Goal: Task Accomplishment & Management: Manage account settings

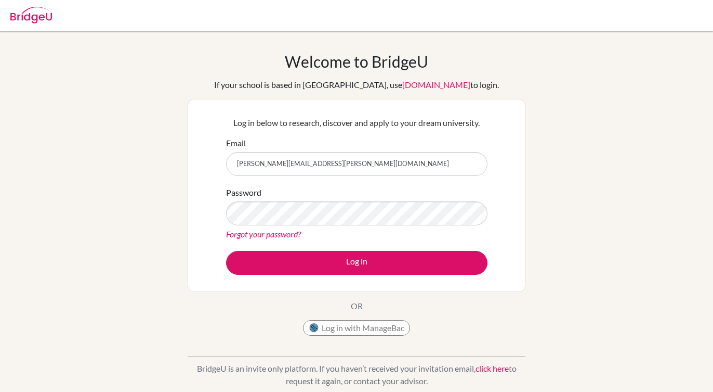
click at [364, 163] on input "[PERSON_NAME][EMAIL_ADDRESS][PERSON_NAME][DOMAIN_NAME]" at bounding box center [357, 164] width 262 height 24
type input "[PERSON_NAME][EMAIL_ADDRESS][PERSON_NAME][DOMAIN_NAME]"
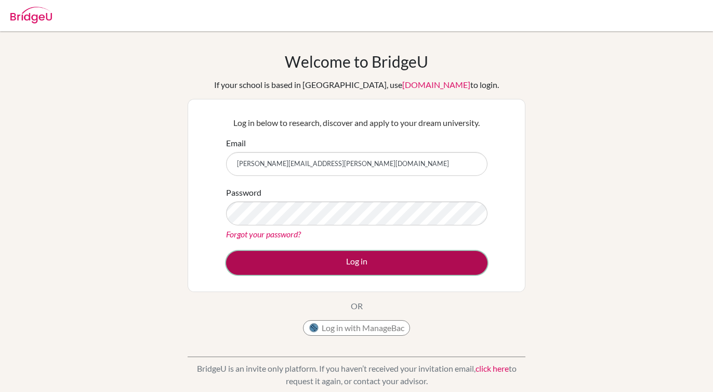
click at [330, 257] on button "Log in" at bounding box center [357, 263] width 262 height 24
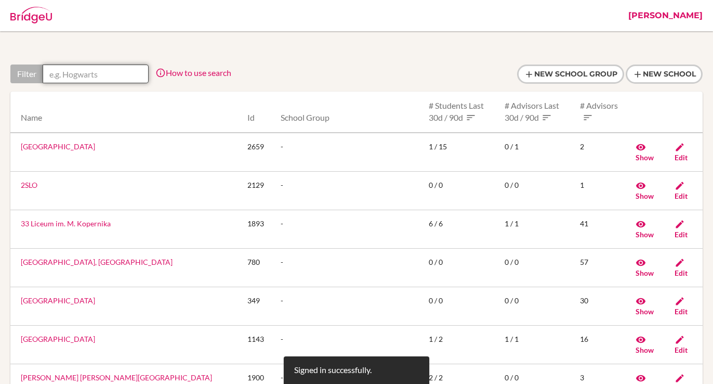
click at [109, 73] on input "text" at bounding box center [96, 73] width 106 height 19
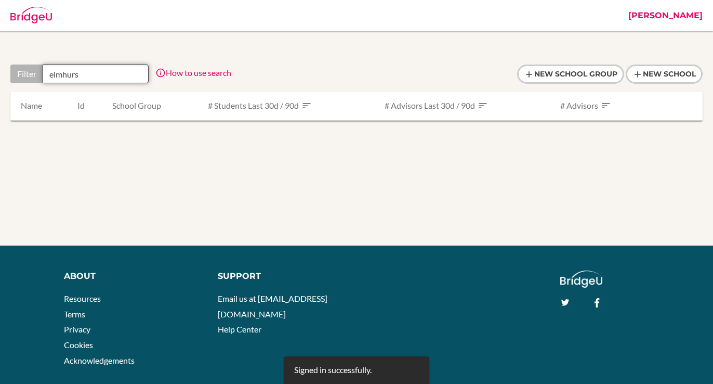
type input "elmhurst"
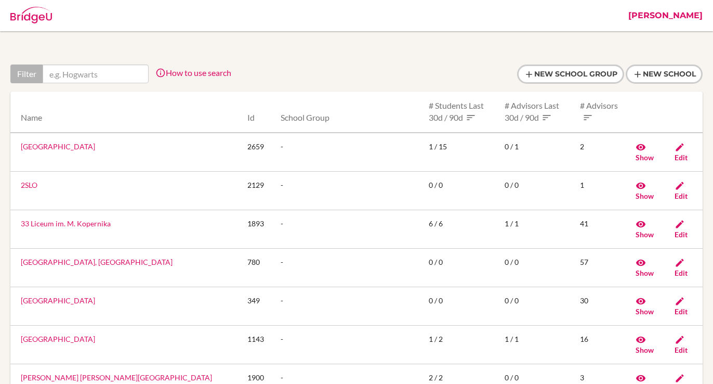
click at [672, 19] on link "[PERSON_NAME]" at bounding box center [665, 15] width 85 height 31
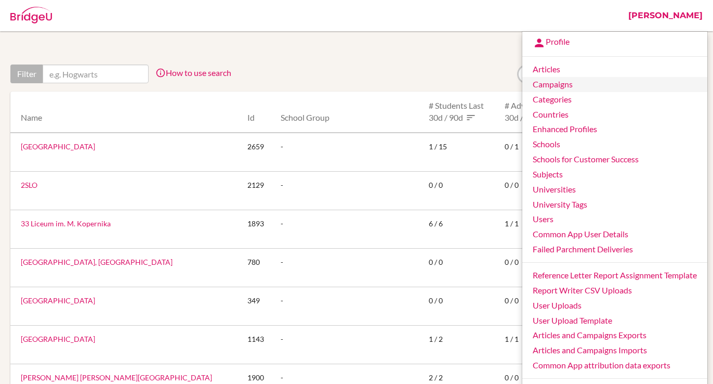
click at [568, 84] on link "Campaigns" at bounding box center [615, 84] width 185 height 15
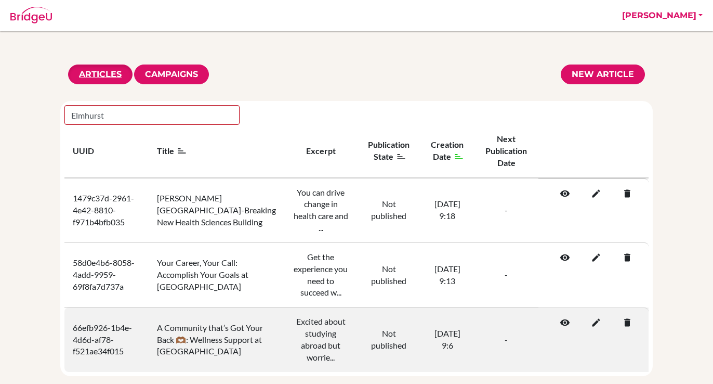
type input "Elmhurst"
click at [565, 317] on icon at bounding box center [562, 322] width 10 height 10
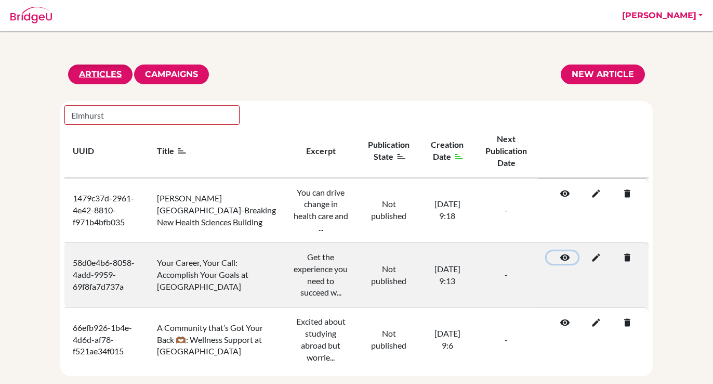
click at [567, 252] on icon at bounding box center [562, 257] width 10 height 10
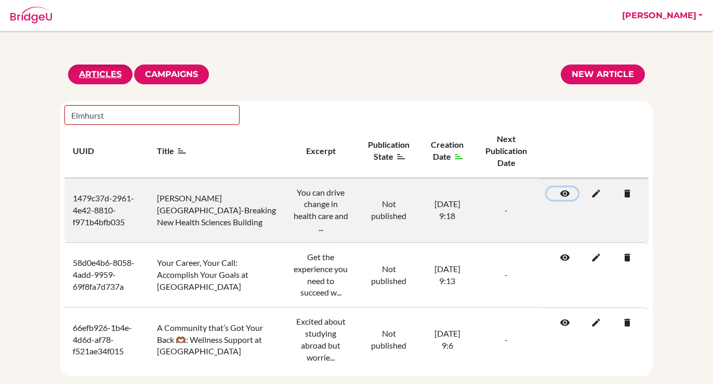
click at [566, 193] on icon at bounding box center [562, 193] width 10 height 10
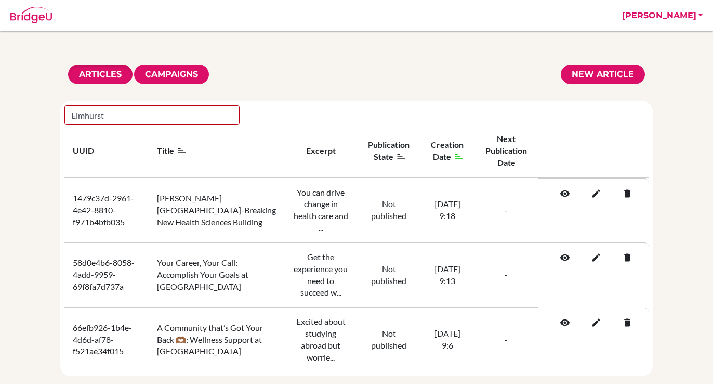
click at [667, 258] on div "Articles Campaigns New article Elmhurst UUID Title Excerpt Publication State Cr…" at bounding box center [356, 219] width 713 height 311
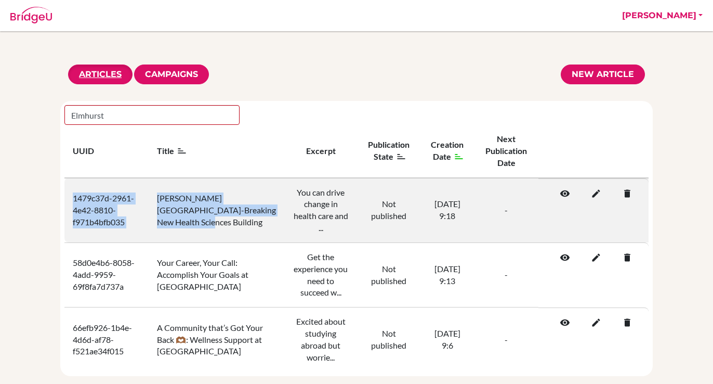
drag, startPoint x: 71, startPoint y: 191, endPoint x: 230, endPoint y: 219, distance: 162.1
click at [230, 219] on tr "1479c37d-2961-4e42-8810-f971b4bfb035 Elmhurst's Ground-Breaking New Health Scie…" at bounding box center [356, 210] width 584 height 65
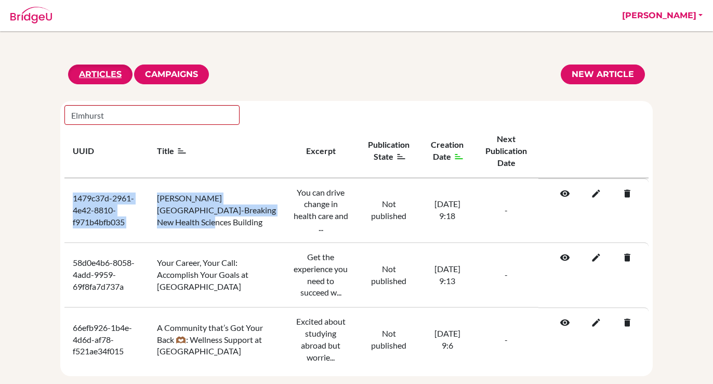
copy tr "1479c37d-2961-4e42-8810-f971b4bfb035 Elmhurst's Ground-Breaking New Health Scie…"
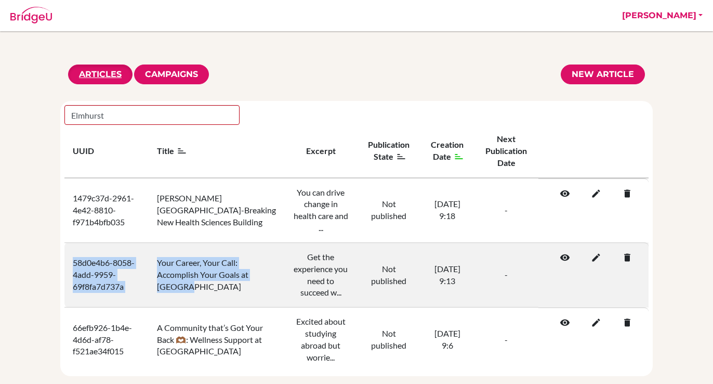
drag, startPoint x: 72, startPoint y: 248, endPoint x: 203, endPoint y: 275, distance: 133.3
click at [203, 275] on tr "58d0e4b6-8058-4add-9959-69f8fa7d737a Your Career, Your Call: Accomplish Your Go…" at bounding box center [356, 274] width 584 height 64
drag, startPoint x: 218, startPoint y: 274, endPoint x: 65, endPoint y: 246, distance: 155.9
click at [65, 246] on tr "58d0e4b6-8058-4add-9959-69f8fa7d737a Your Career, Your Call: Accomplish Your Go…" at bounding box center [356, 274] width 584 height 64
copy tr "58d0e4b6-8058-4add-9959-69f8fa7d737a Your Career, Your Call: Accomplish Your Go…"
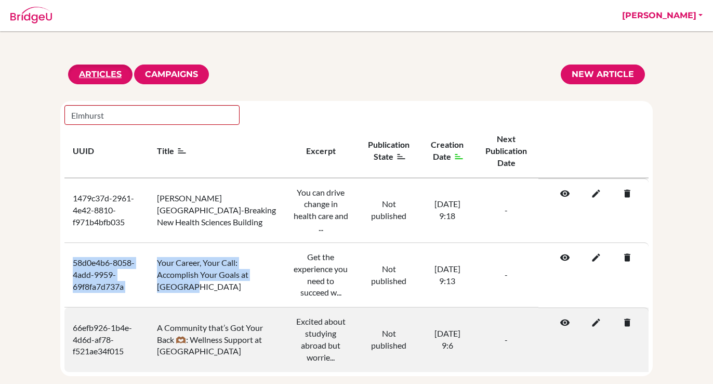
drag, startPoint x: 68, startPoint y: 315, endPoint x: 244, endPoint y: 349, distance: 179.6
click at [244, 349] on tr "66efb926-1b4e-4d6d-af78-f521ae34f015 A Community that’s Got Your Back 🫶🏾: Welln…" at bounding box center [356, 339] width 584 height 64
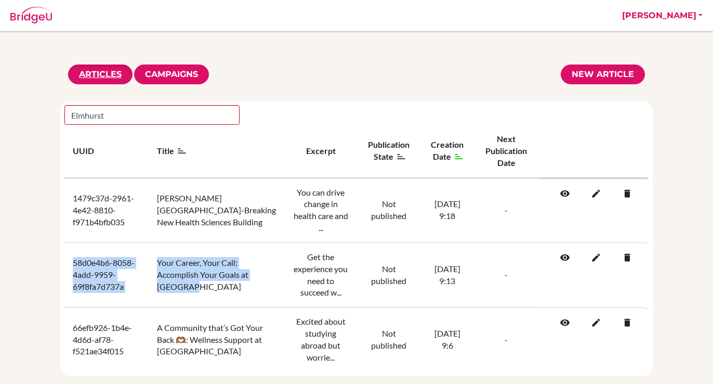
copy tr "66efb926-1b4e-4d6d-af78-f521ae34f015 A Community that’s Got Your Back 🫶🏾: Welln…"
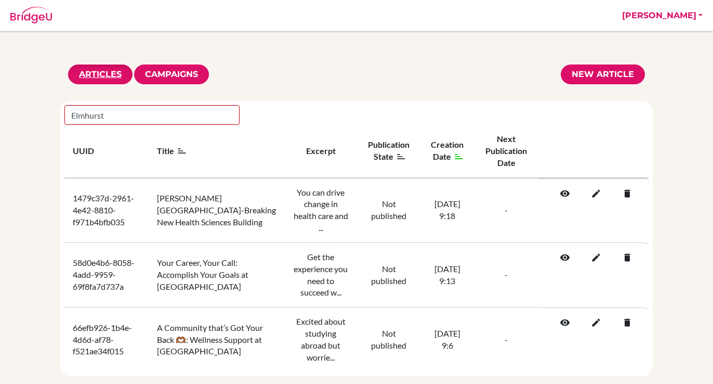
click at [685, 359] on div "Articles Campaigns New article Elmhurst UUID Title Excerpt Publication State Cr…" at bounding box center [356, 219] width 713 height 311
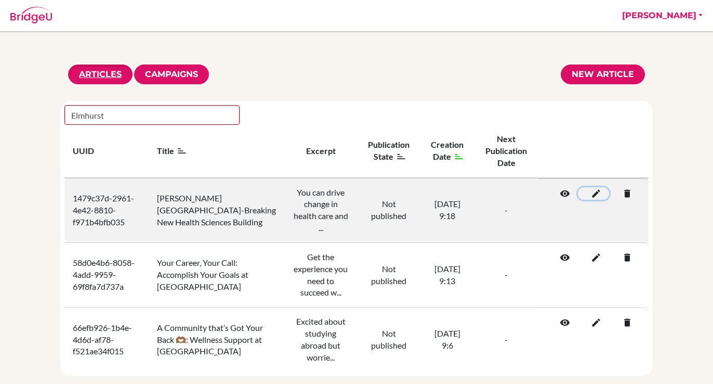
click at [595, 196] on icon at bounding box center [594, 193] width 10 height 10
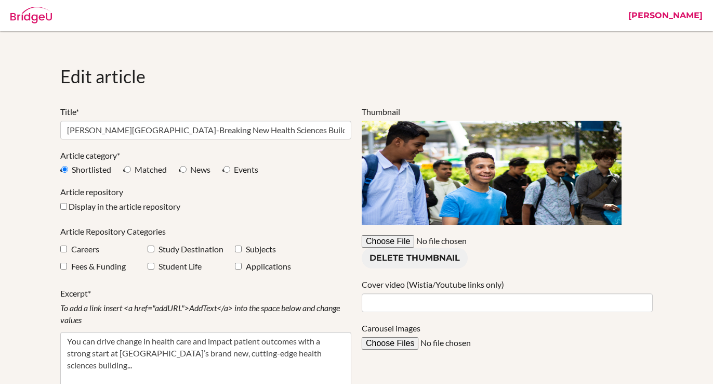
select select "apply"
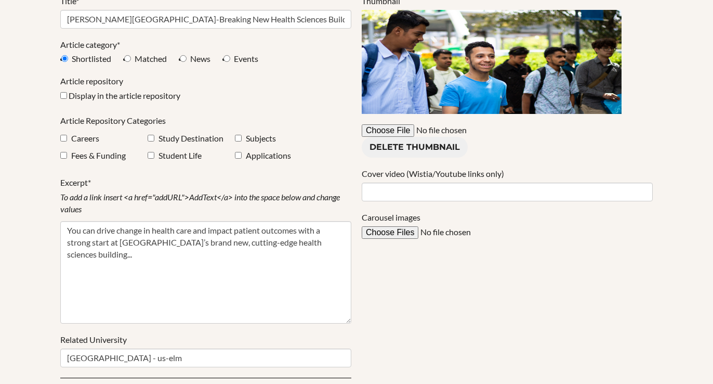
scroll to position [124, 0]
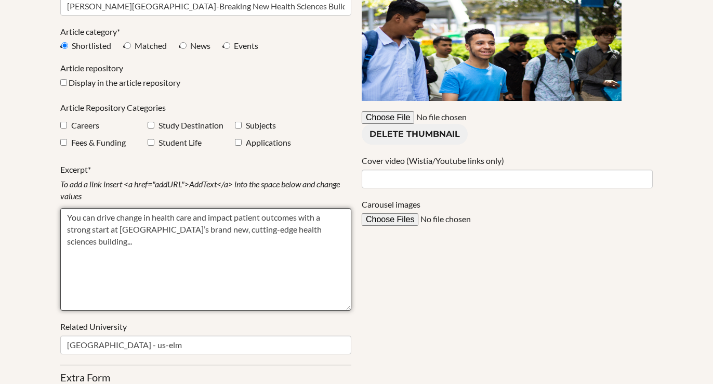
click at [263, 230] on textarea "You can drive change in health care and impact patient outcomes with a strong s…" at bounding box center [205, 259] width 291 height 102
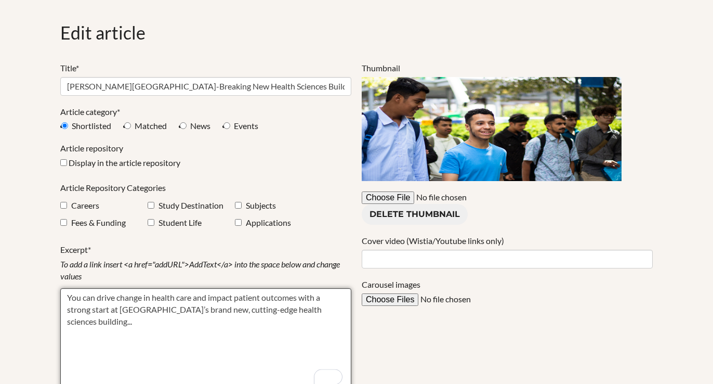
scroll to position [43, 0]
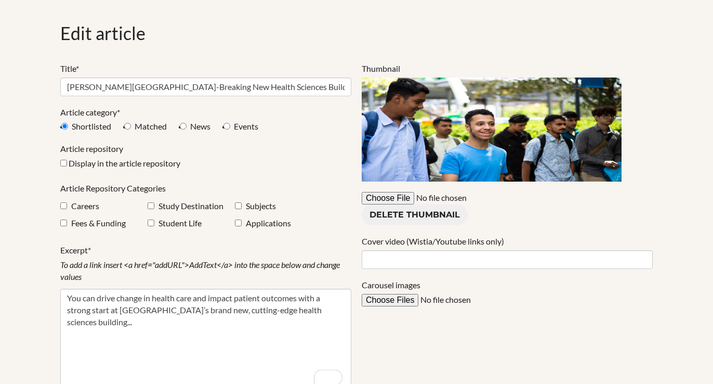
click at [300, 160] on div "Display in the article repository" at bounding box center [205, 165] width 291 height 15
click at [186, 249] on div "Excerpt* To add a link insert <a href="addURL">AddText</a> into the space below…" at bounding box center [205, 317] width 291 height 146
click at [252, 207] on label "Subjects" at bounding box center [261, 206] width 30 height 12
click at [237, 206] on input "checkbox" at bounding box center [238, 205] width 7 height 7
checkbox input "true"
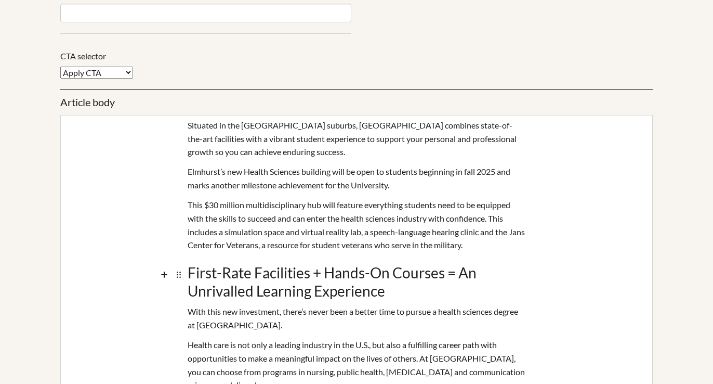
click at [312, 279] on h3 "First-Rate Facilities + Hands-On Courses = An Unrivalled Learning Experience" at bounding box center [357, 278] width 338 height 47
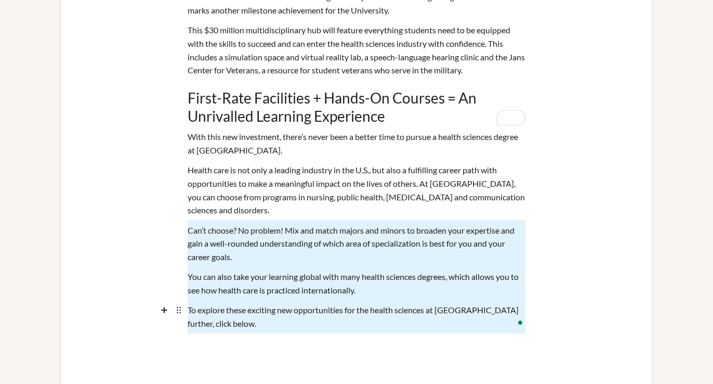
scroll to position [769, 0]
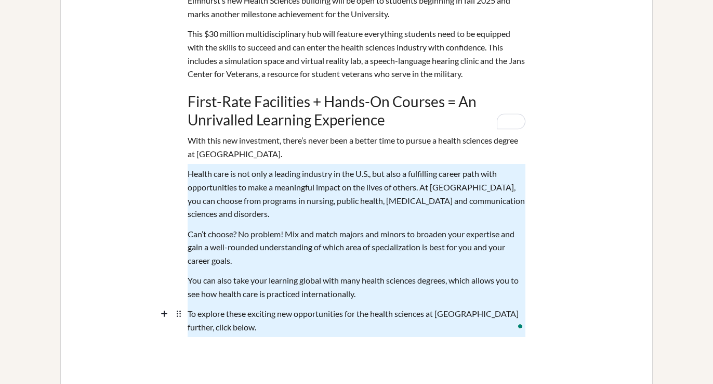
drag, startPoint x: 265, startPoint y: 248, endPoint x: 226, endPoint y: 192, distance: 67.9
click at [226, 192] on div "Situated in the Chicago suburbs, Elmhurst combines state-of-the-art facilities …" at bounding box center [356, 219] width 593 height 550
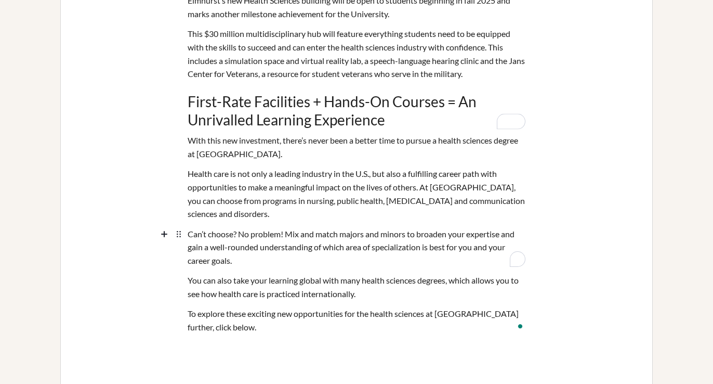
click at [252, 224] on div "Can’t choose? No problem! Mix and match majors and minors to broaden your exper…" at bounding box center [357, 247] width 338 height 47
drag, startPoint x: 503, startPoint y: 315, endPoint x: 506, endPoint y: 321, distance: 7.0
click at [506, 321] on div "To explore these exciting new opportunities for the health sciences at Elmhurst…" at bounding box center [357, 320] width 338 height 33
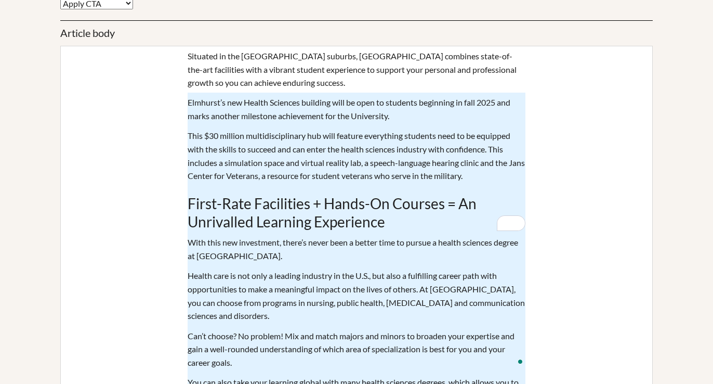
scroll to position [620, 0]
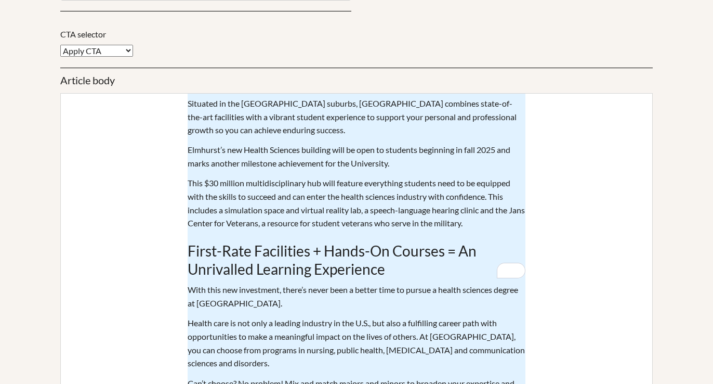
drag, startPoint x: 302, startPoint y: 314, endPoint x: 184, endPoint y: 110, distance: 235.5
click at [184, 110] on div "Situated in the Chicago suburbs, Elmhurst combines state-of-the-art facilities …" at bounding box center [356, 368] width 593 height 550
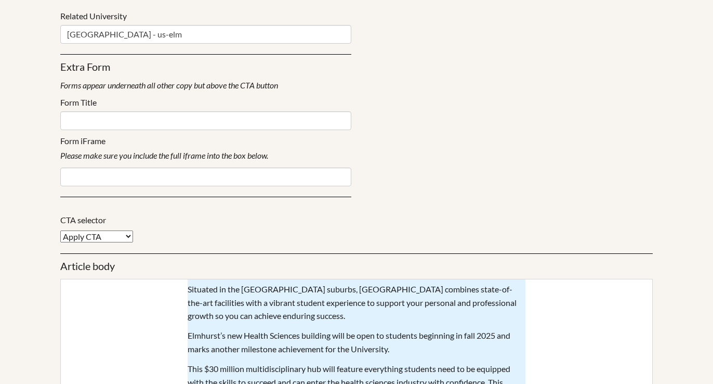
scroll to position [434, 0]
click at [377, 280] on div "Situated in the Chicago suburbs, Elmhurst combines state-of-the-art facilities …" at bounding box center [357, 303] width 338 height 47
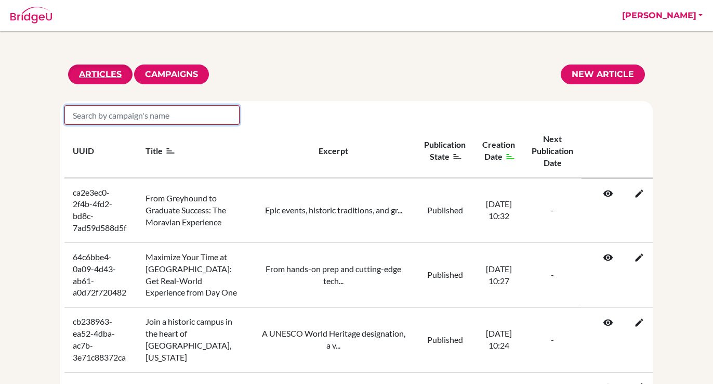
click at [161, 118] on input "search" at bounding box center [151, 115] width 175 height 20
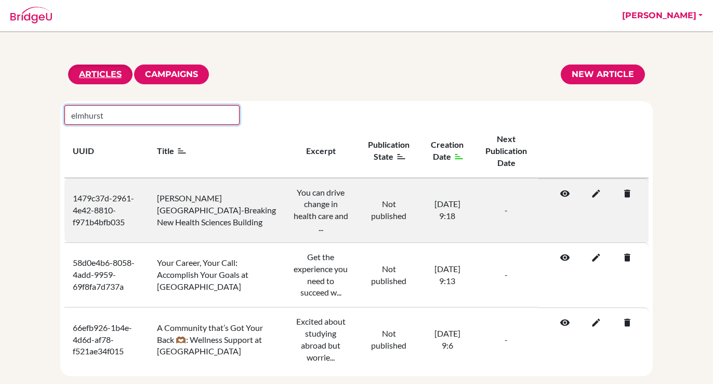
type input "elmhurst"
click at [595, 194] on icon at bounding box center [594, 193] width 10 height 10
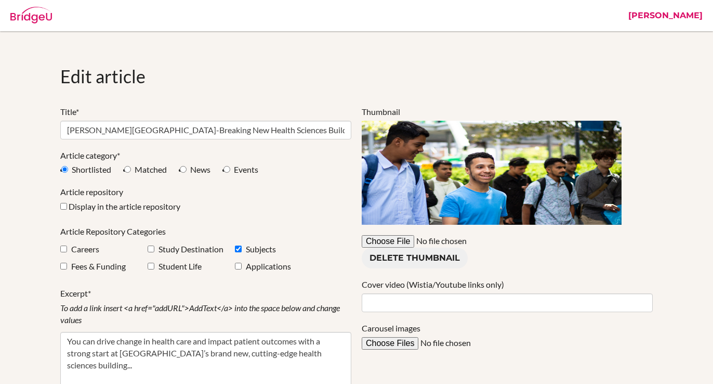
select select "apply"
click at [94, 207] on label "Display in the article repository" at bounding box center [130, 207] width 122 height 12
click at [67, 207] on input "Display in the article repository" at bounding box center [63, 206] width 7 height 7
checkbox input "true"
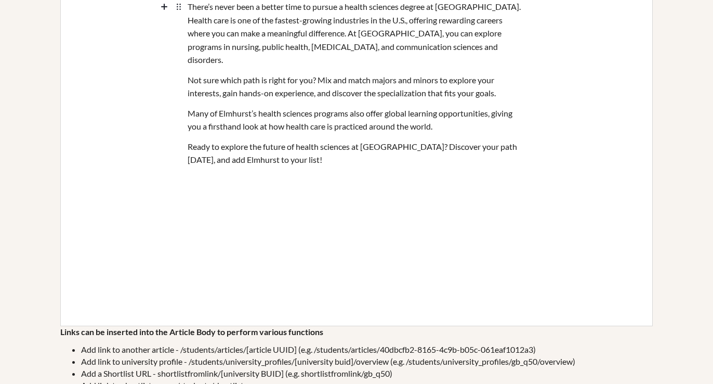
scroll to position [1104, 0]
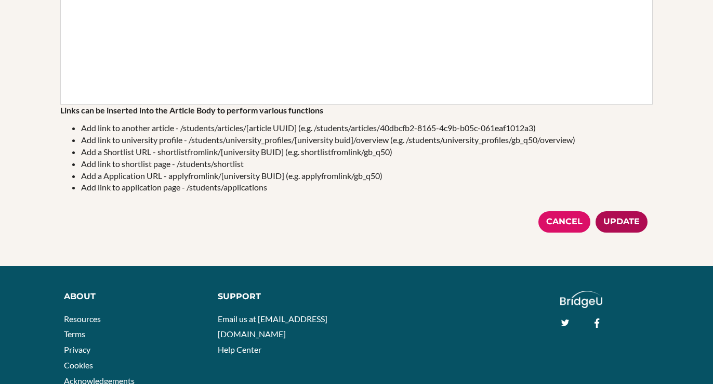
click at [623, 211] on div "Update" at bounding box center [622, 221] width 52 height 21
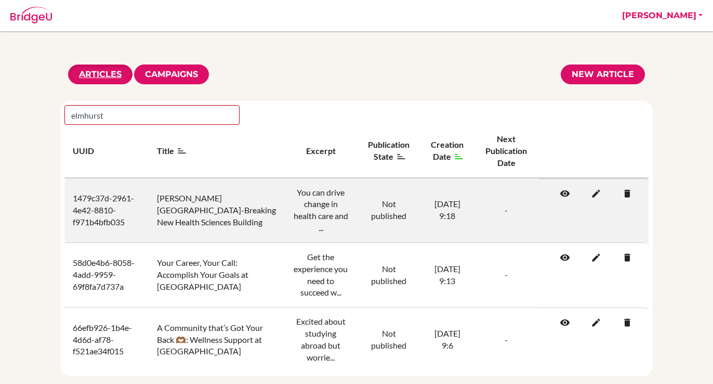
type input "elmhurst"
click at [595, 194] on icon at bounding box center [594, 193] width 10 height 10
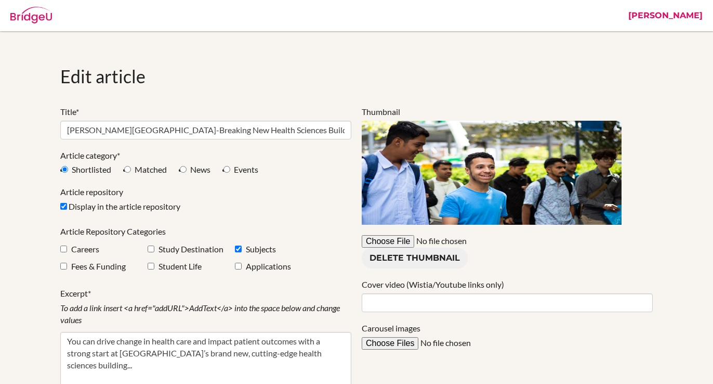
click at [330, 222] on div "Title* Elmhurst's Ground-Breaking New Health Sciences Building Article category…" at bounding box center [206, 371] width 302 height 530
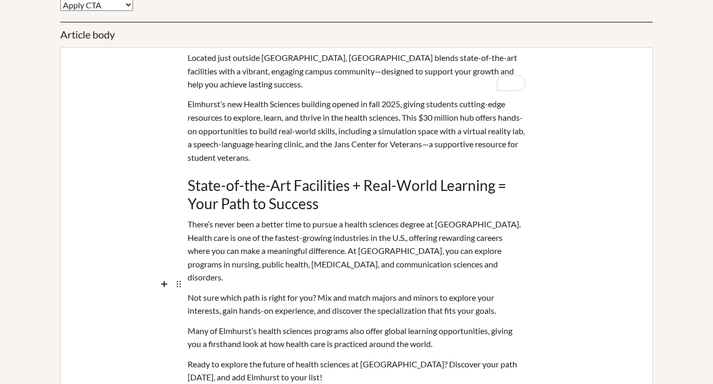
scroll to position [514, 0]
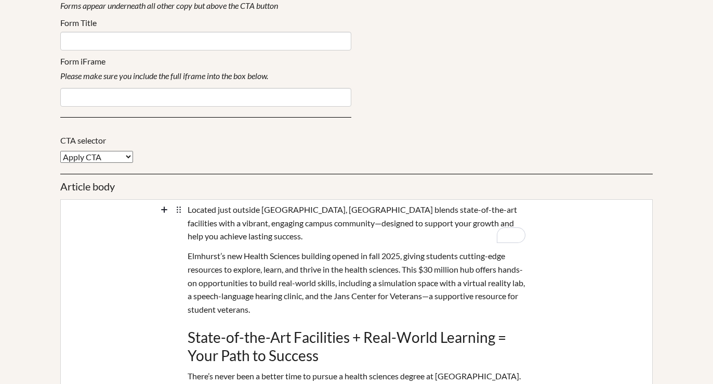
click at [123, 154] on select "No Call to Action Shortlist CTA Apply CTA External Link" at bounding box center [96, 157] width 73 height 12
click at [209, 164] on div "Edit article Title* Elmhurst's Ground-Breaking New Health Sciences Building Art…" at bounding box center [356, 187] width 603 height 1272
click at [120, 159] on select "No Call to Action Shortlist CTA Apply CTA External Link" at bounding box center [96, 157] width 73 height 12
select select "shortlist"
click at [60, 151] on select "No Call to Action Shortlist CTA Apply CTA External Link" at bounding box center [96, 157] width 73 height 12
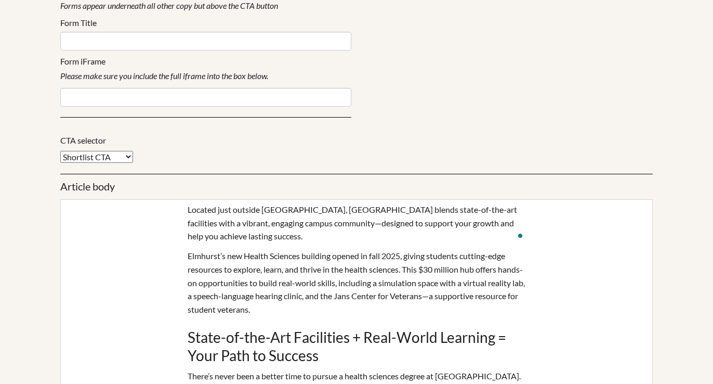
click at [217, 159] on div "CTA selector No Call to Action Shortlist CTA Apply CTA External Link" at bounding box center [356, 149] width 593 height 29
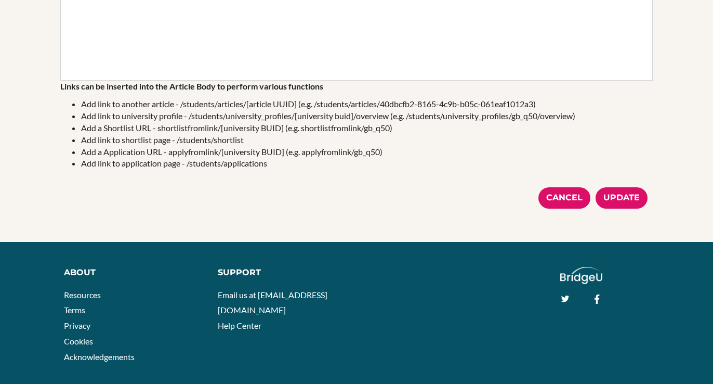
scroll to position [1143, 0]
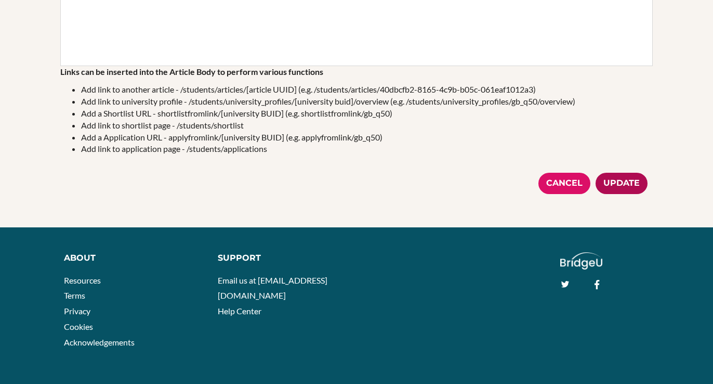
click at [620, 173] on div "Update" at bounding box center [622, 183] width 52 height 21
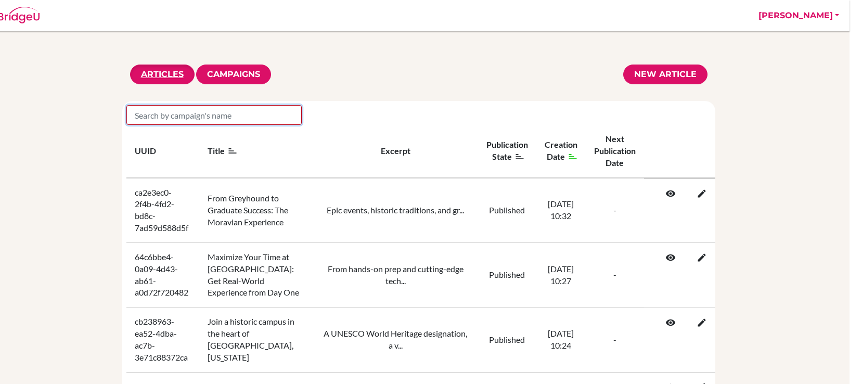
click at [204, 112] on input "search" at bounding box center [213, 115] width 175 height 20
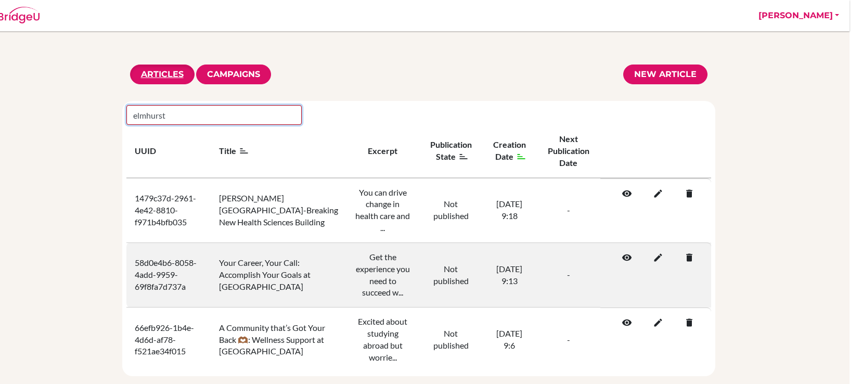
type input "elmhurst"
click at [658, 252] on icon at bounding box center [655, 257] width 10 height 10
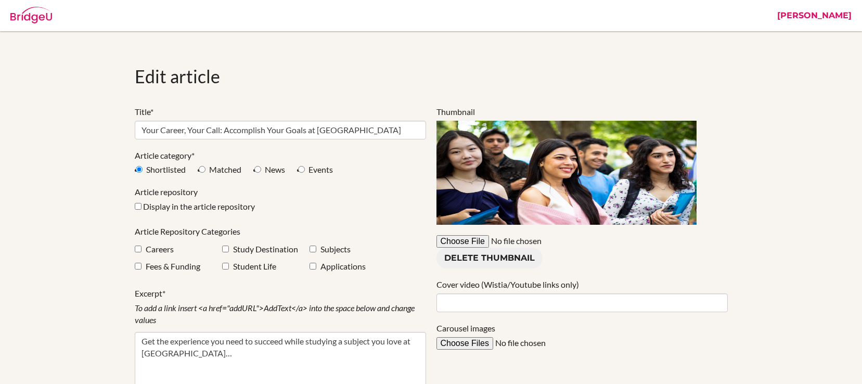
select select "apply"
click at [342, 184] on div "Title* Your Career, Your Call: Accomplish Your Goals at [GEOGRAPHIC_DATA] Artic…" at bounding box center [280, 371] width 302 height 530
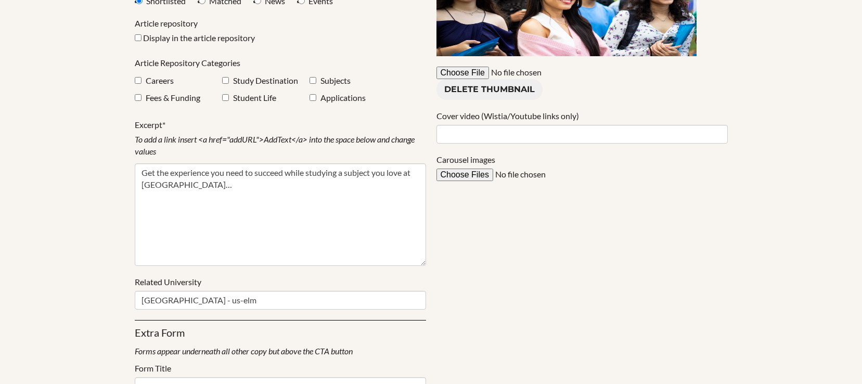
scroll to position [138, 0]
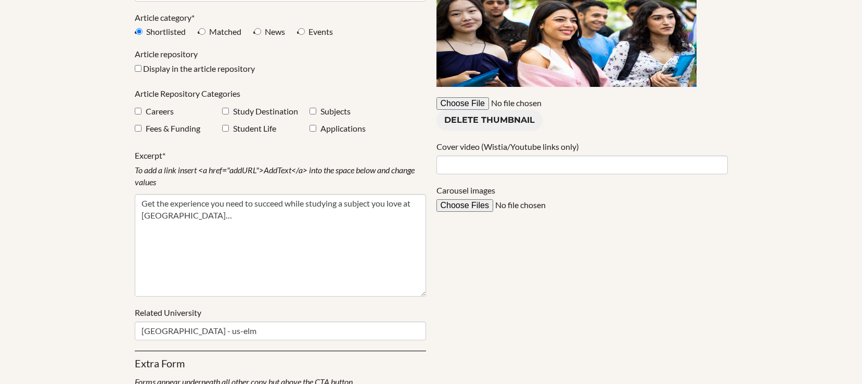
click at [148, 114] on label "Careers" at bounding box center [160, 112] width 28 height 12
click at [140, 112] on input "checkbox" at bounding box center [138, 111] width 7 height 7
checkbox input "true"
click at [139, 70] on input "Display in the article repository" at bounding box center [138, 68] width 7 height 7
checkbox input "true"
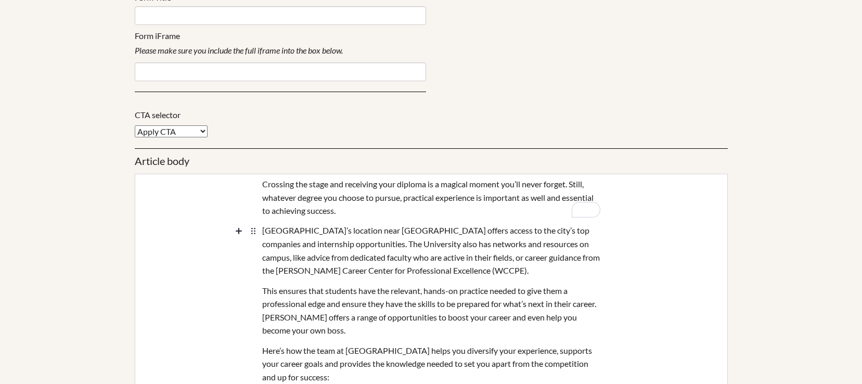
click at [366, 241] on div "Elmhurst’s location near Chicago offers access to the city’s top companies and …" at bounding box center [431, 250] width 338 height 60
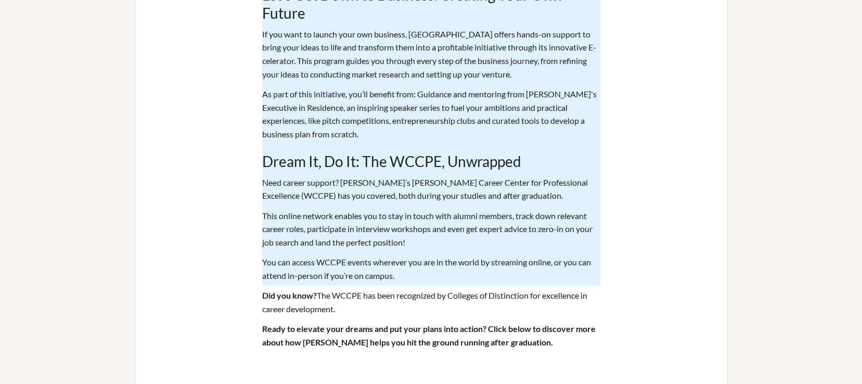
scroll to position [1355, 0]
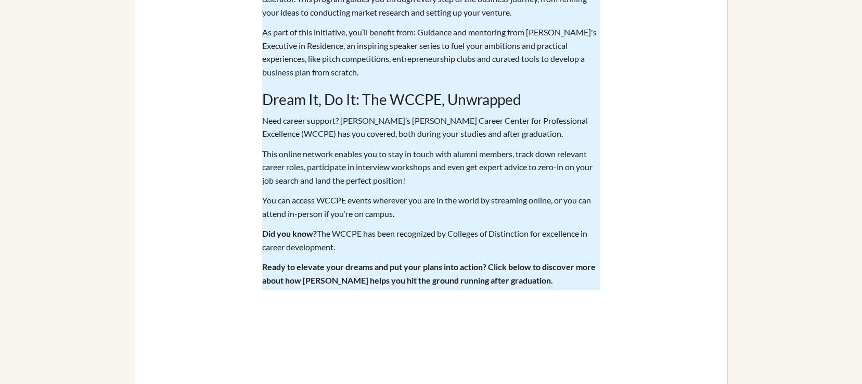
drag, startPoint x: 263, startPoint y: 62, endPoint x: 546, endPoint y: 283, distance: 360.1
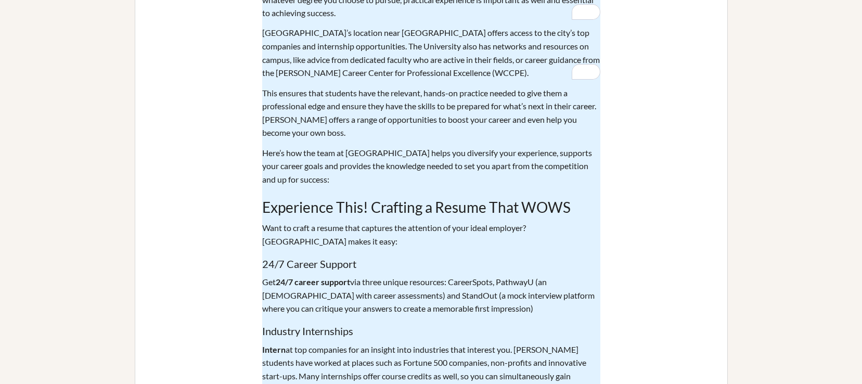
click at [476, 142] on div "This ensures that students have the relevant, hands-on practice needed to give …" at bounding box center [431, 113] width 338 height 60
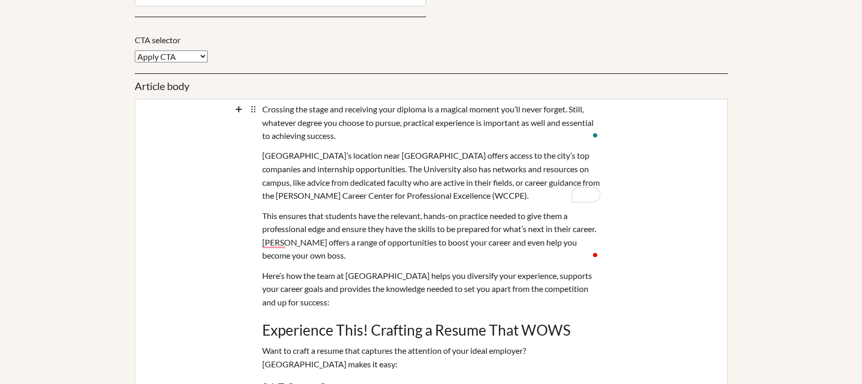
scroll to position [635, 0]
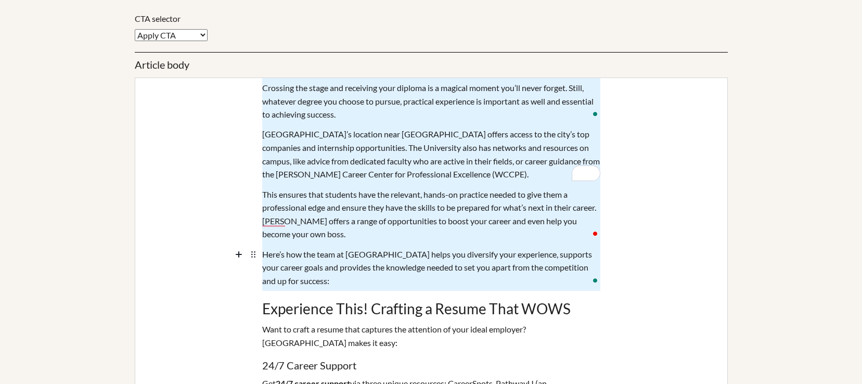
drag, startPoint x: 304, startPoint y: 282, endPoint x: 263, endPoint y: 87, distance: 199.3
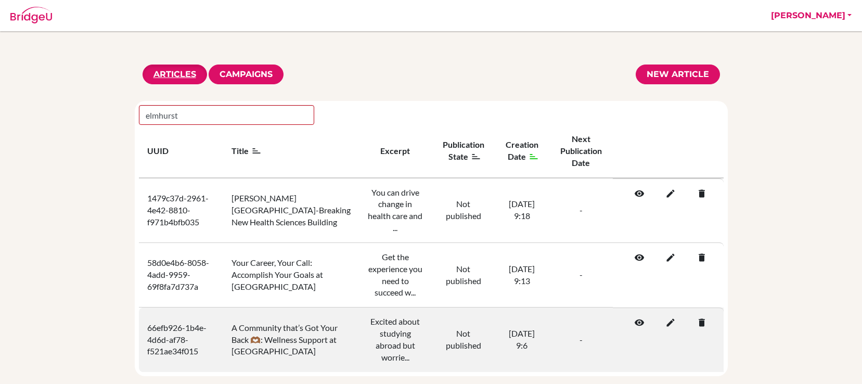
type input "elmhurst"
click at [668, 317] on icon at bounding box center [667, 322] width 10 height 10
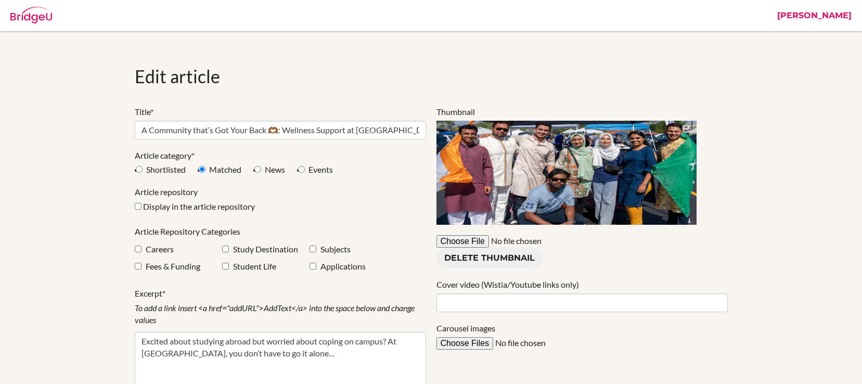
select select "shortlist"
click at [367, 198] on div "Article repository" at bounding box center [280, 193] width 291 height 15
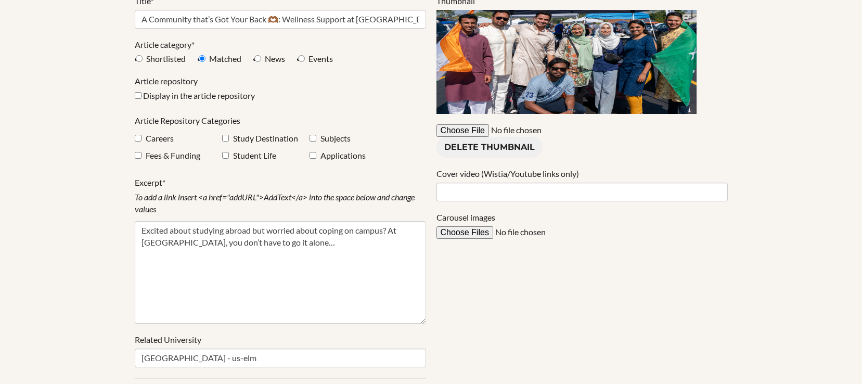
scroll to position [159, 0]
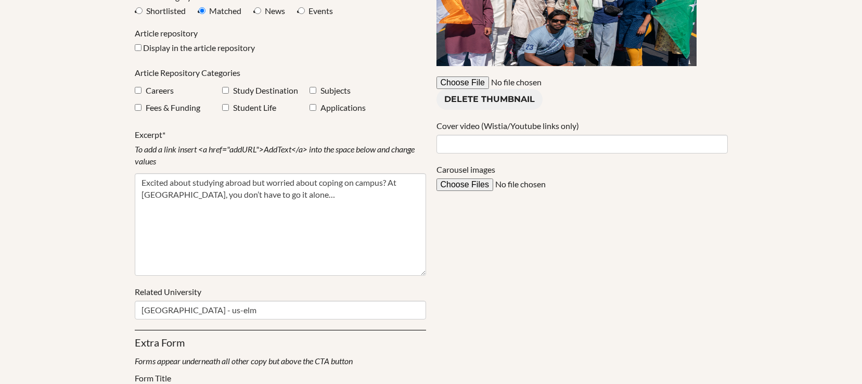
click at [253, 110] on label "Student Life" at bounding box center [254, 108] width 43 height 12
click at [227, 107] on life"] "checkbox" at bounding box center [225, 107] width 7 height 7
checkbox life"] "true"
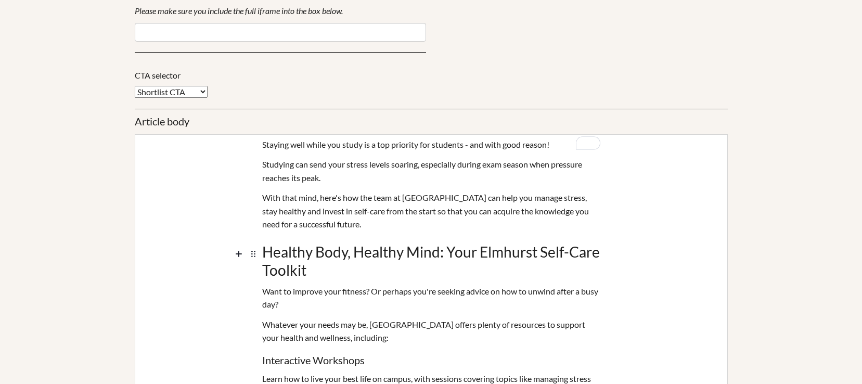
scroll to position [596, 0]
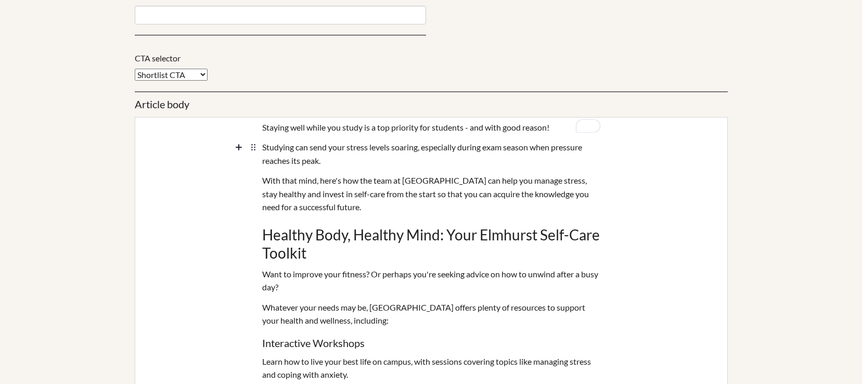
click at [277, 164] on div "Studying can send your stress levels soaring, especially during exam season whe…" at bounding box center [431, 153] width 338 height 33
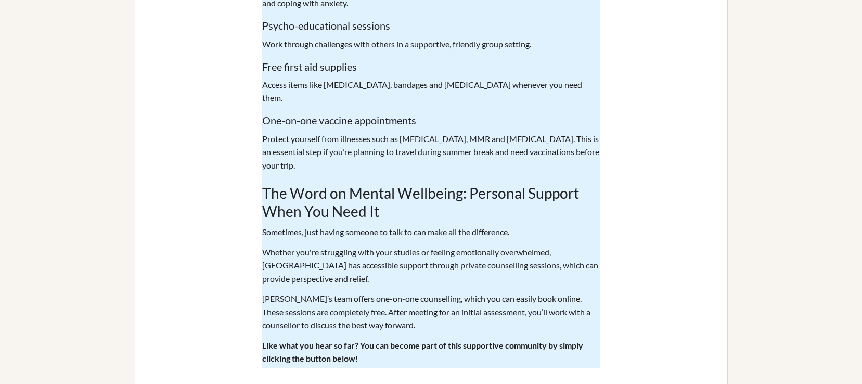
scroll to position [968, 0]
drag, startPoint x: 263, startPoint y: 127, endPoint x: 453, endPoint y: 338, distance: 283.8
click at [453, 338] on div "Staying well while you study is a top priority for students - and with good rea…" at bounding box center [431, 134] width 593 height 779
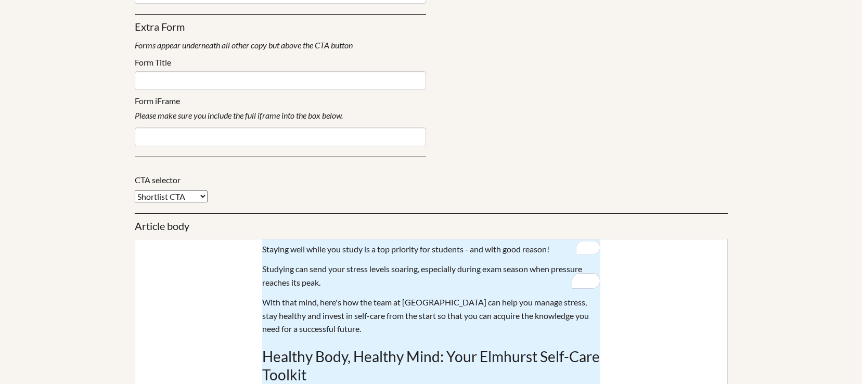
scroll to position [549, 0]
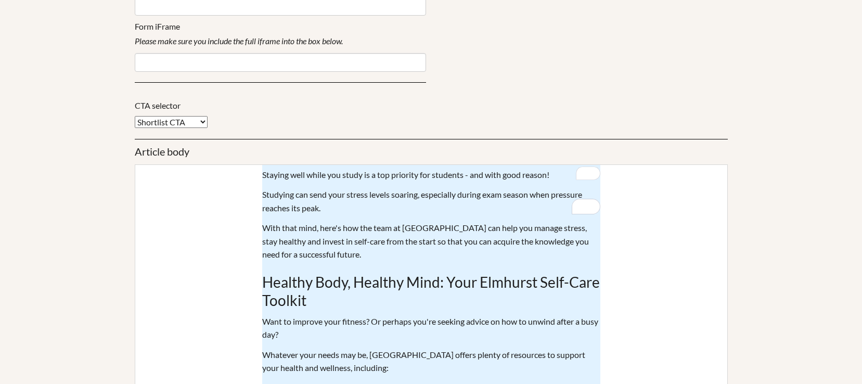
click at [500, 195] on div "Studying can send your stress levels soaring, especially during exam season whe…" at bounding box center [431, 201] width 338 height 33
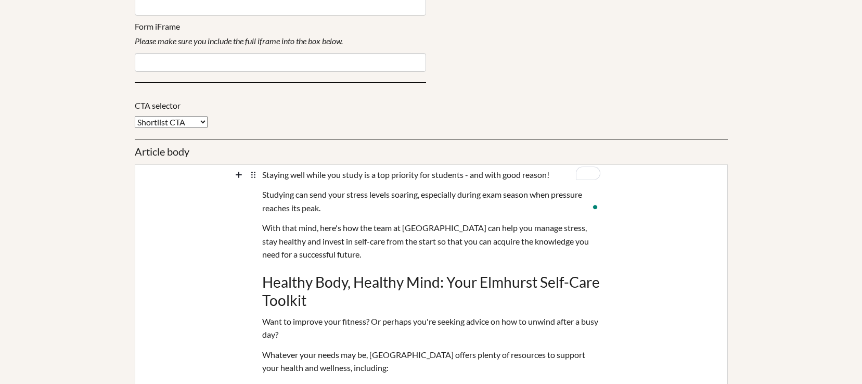
click at [296, 175] on div "Staying well while you study is a top priority for students - and with good rea…" at bounding box center [431, 175] width 338 height 20
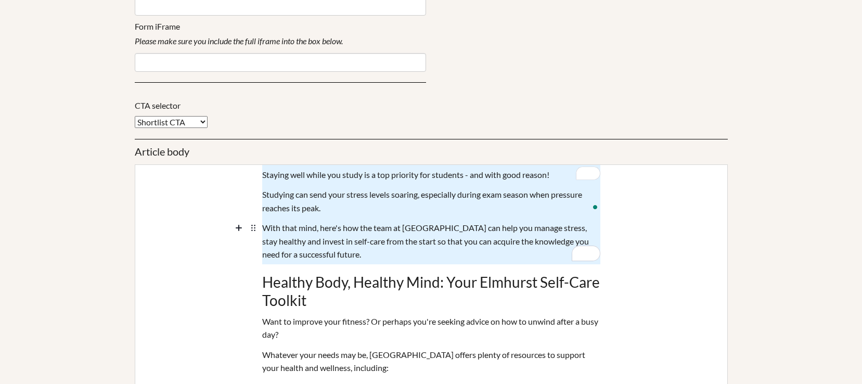
drag, startPoint x: 325, startPoint y: 254, endPoint x: 264, endPoint y: 174, distance: 101.3
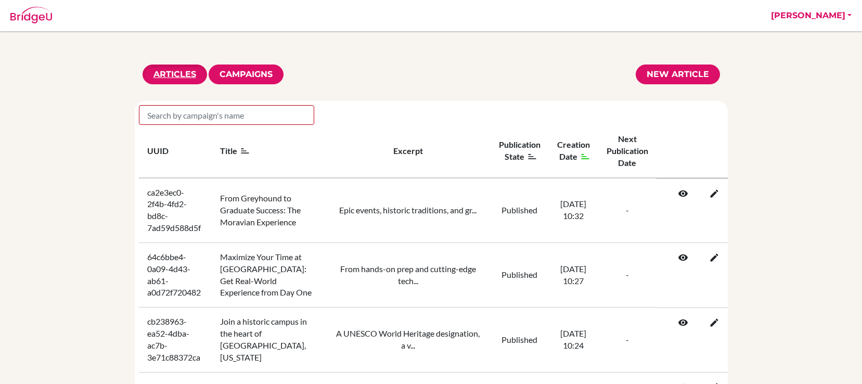
scroll to position [83, 0]
